Goal: Transaction & Acquisition: Purchase product/service

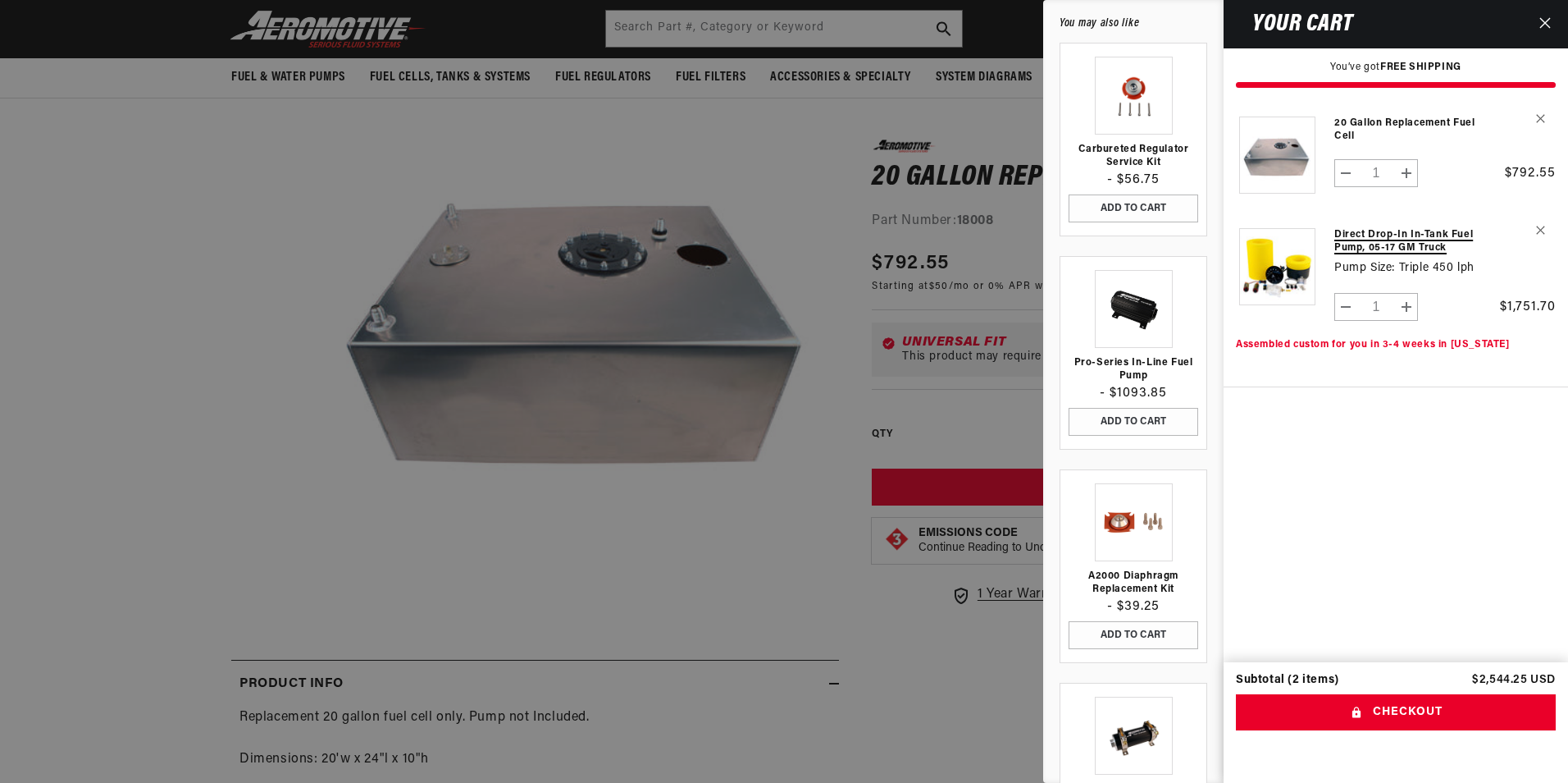
click at [1341, 235] on link "Direct Drop-In In-Tank Fuel Pump, 05-17 GM Truck" at bounding box center [1416, 241] width 163 height 26
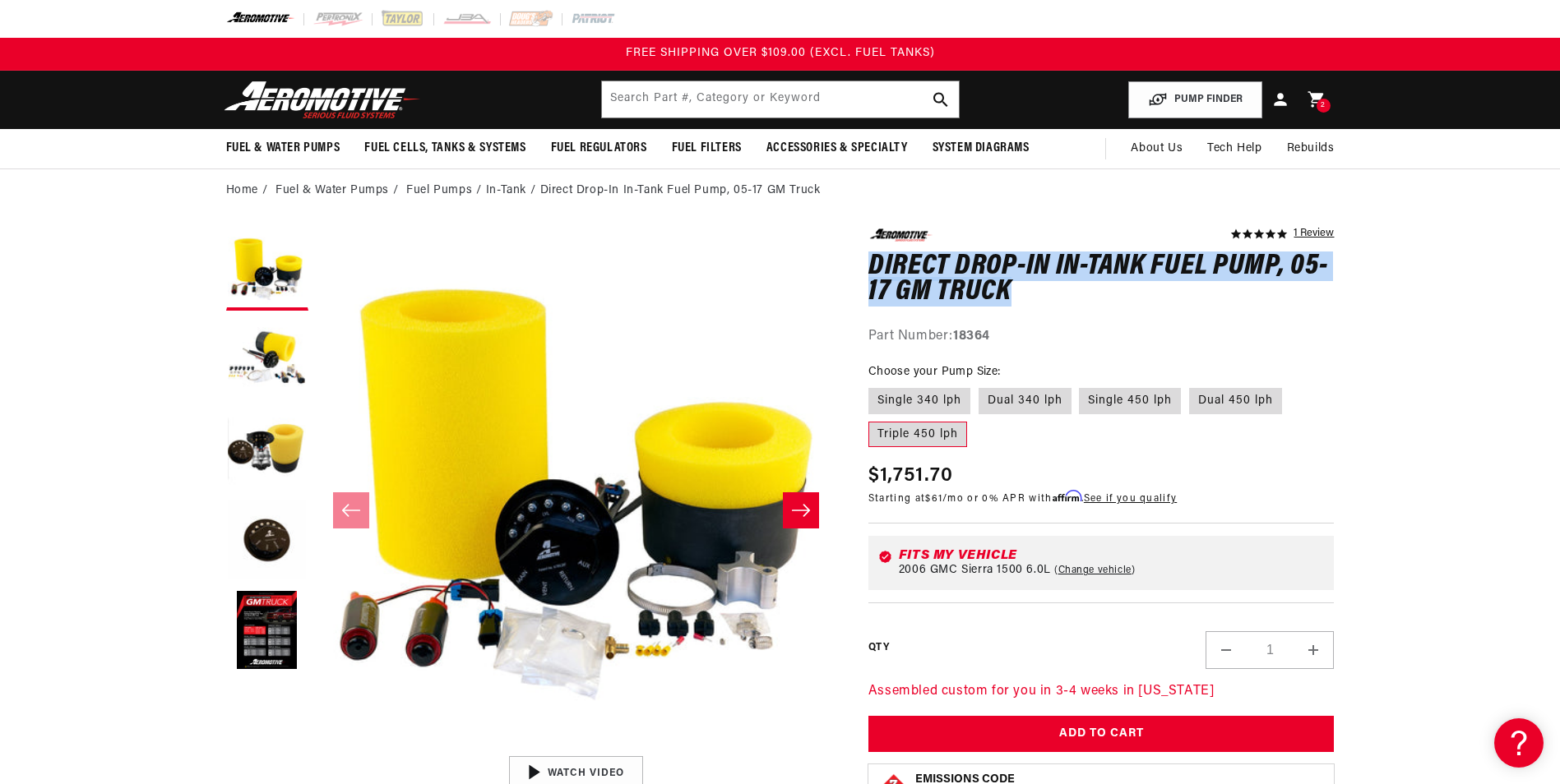
drag, startPoint x: 1066, startPoint y: 301, endPoint x: 873, endPoint y: 269, distance: 195.6
click at [873, 269] on h1 "Direct Drop-In In-Tank Fuel Pump, 05-17 GM Truck" at bounding box center [1101, 279] width 466 height 52
copy h1 "Direct Drop-In In-Tank Fuel Pump, 05-17 GM Truck"
